Goal: Information Seeking & Learning: Learn about a topic

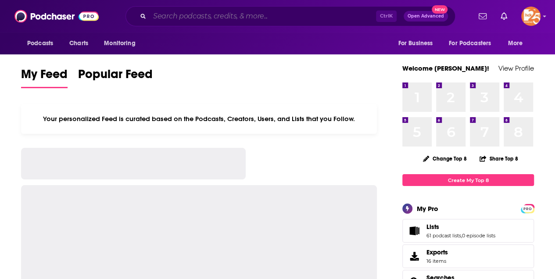
click at [185, 16] on input "Search podcasts, credits, & more..." at bounding box center [262, 16] width 226 height 14
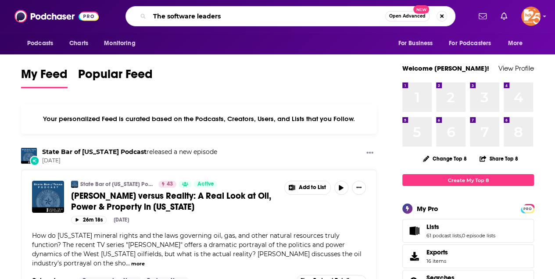
type input "The software leaders"
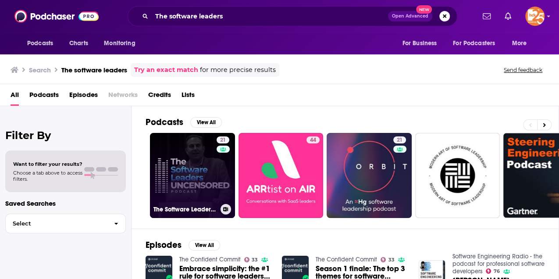
click at [180, 179] on link "21 The Software Leaders Uncensored Podcast" at bounding box center [192, 175] width 85 height 85
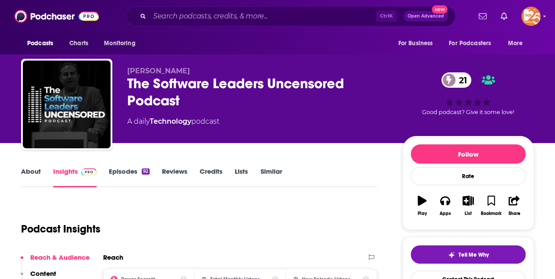
scroll to position [146, 0]
